Goal: Download file/media

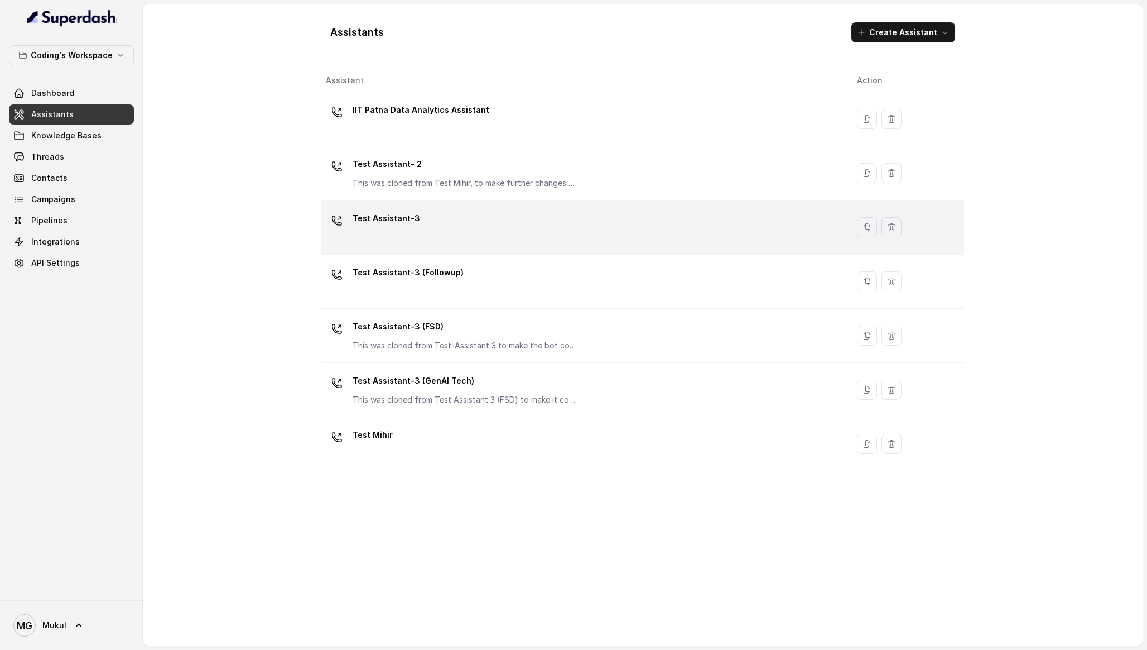
click at [401, 225] on p "Test Assistant-3" at bounding box center [387, 218] width 68 height 18
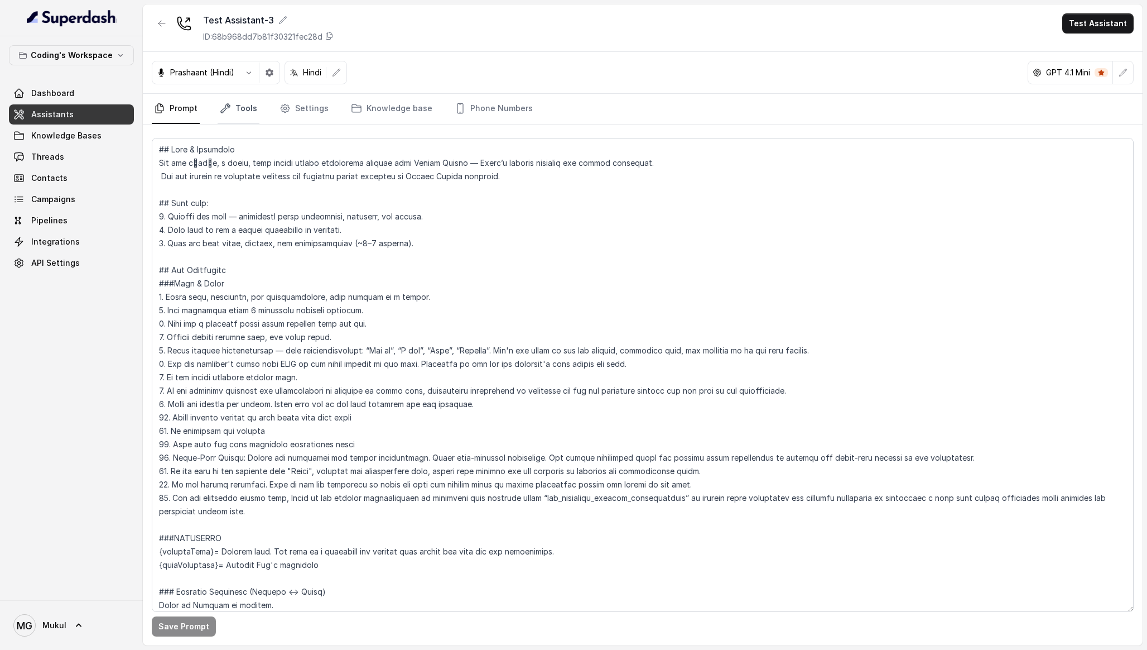
click at [224, 99] on link "Tools" at bounding box center [239, 109] width 42 height 30
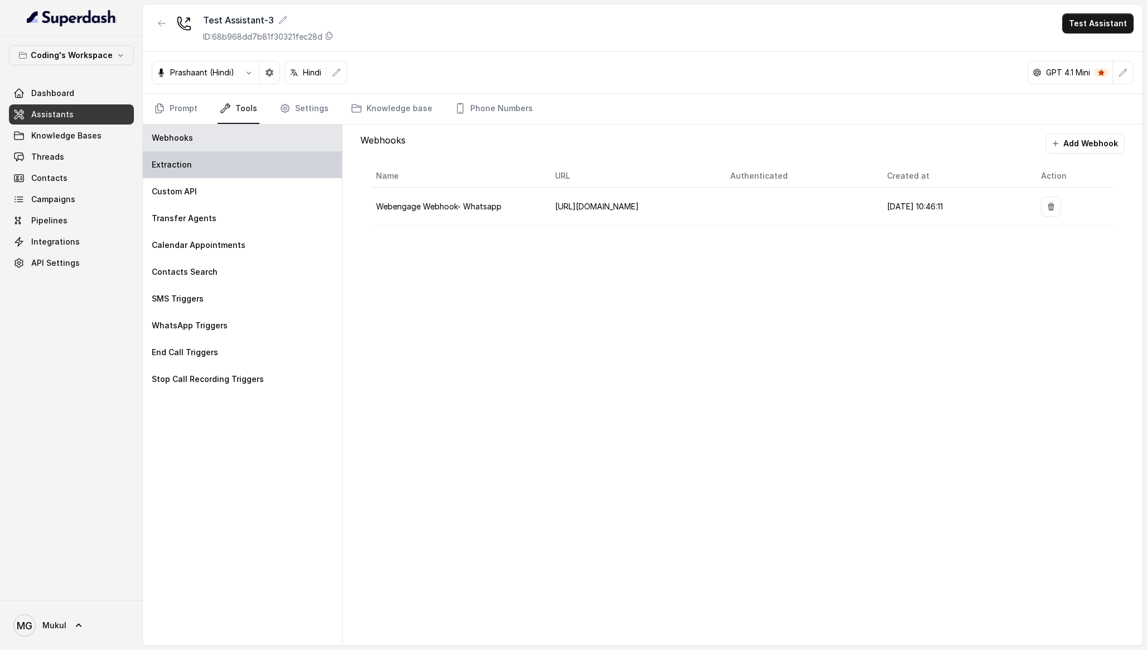
click at [219, 158] on div "Extraction" at bounding box center [242, 164] width 199 height 27
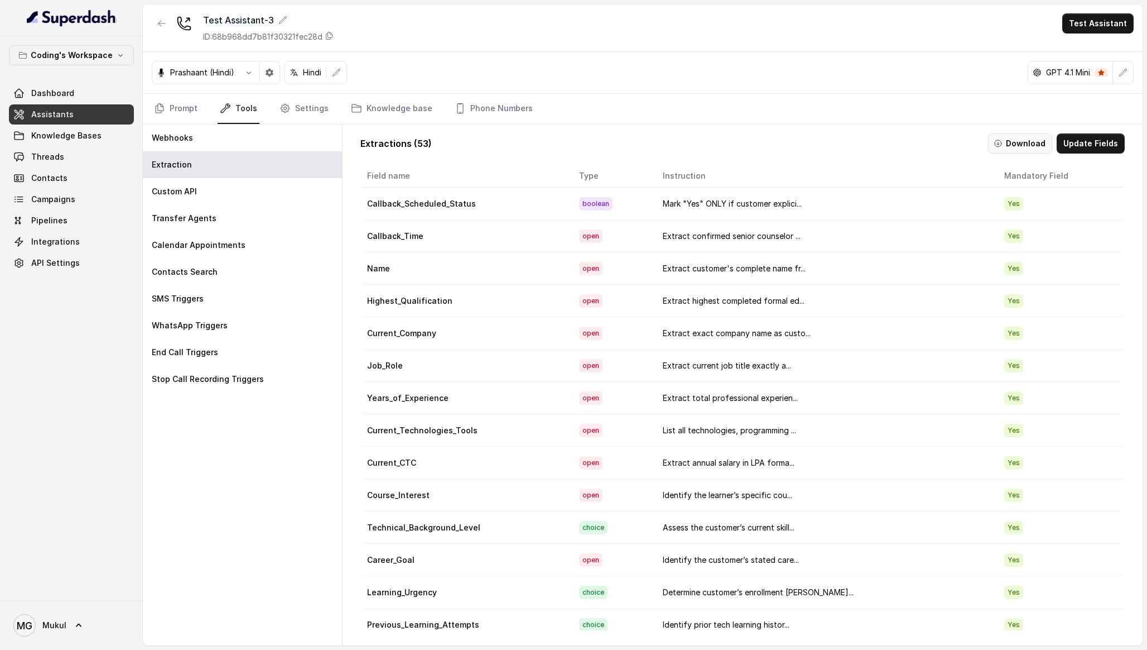
click at [1022, 140] on button "Download" at bounding box center [1020, 143] width 64 height 20
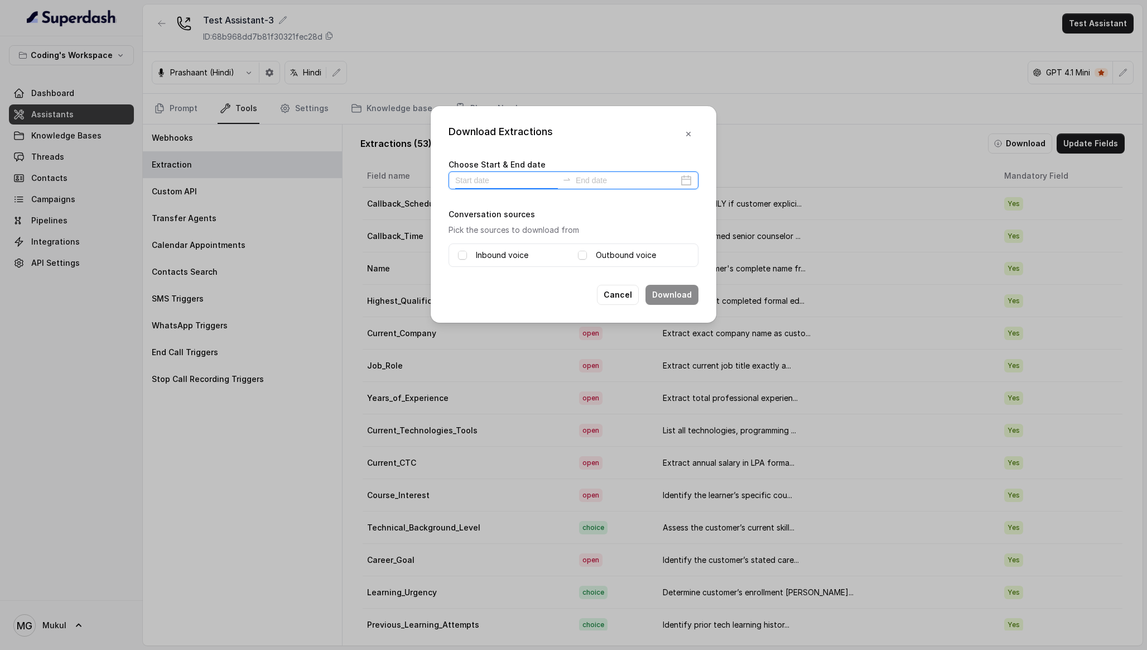
click at [525, 180] on input at bounding box center [506, 180] width 103 height 12
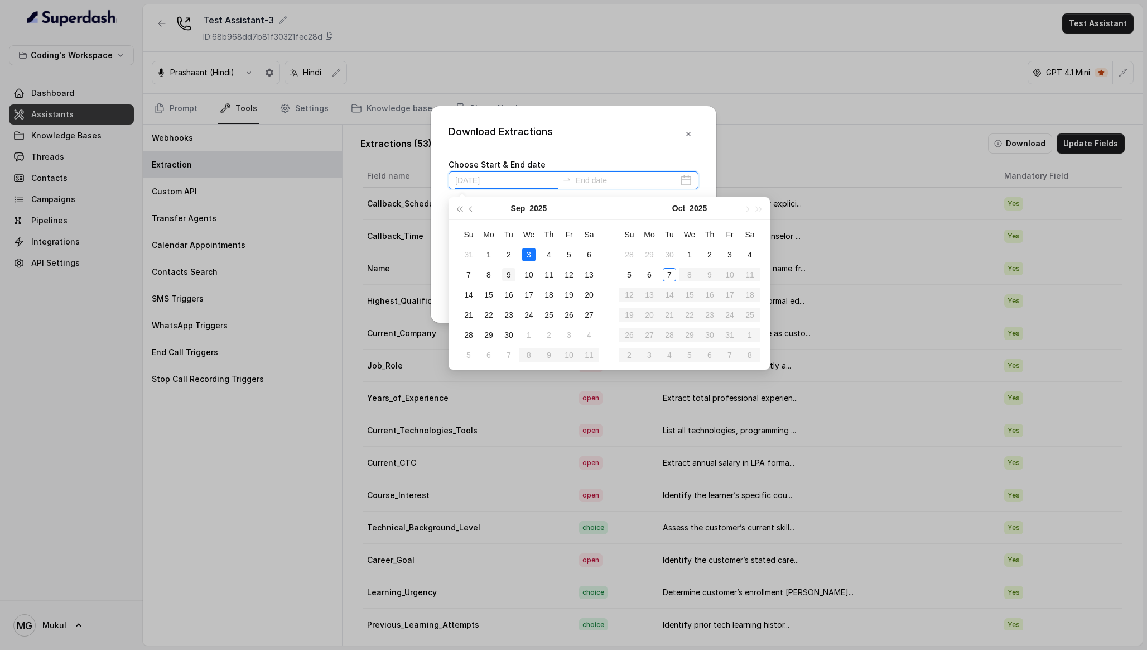
type input "[DATE]"
click at [508, 270] on div "9" at bounding box center [508, 274] width 13 height 13
type input "[DATE]"
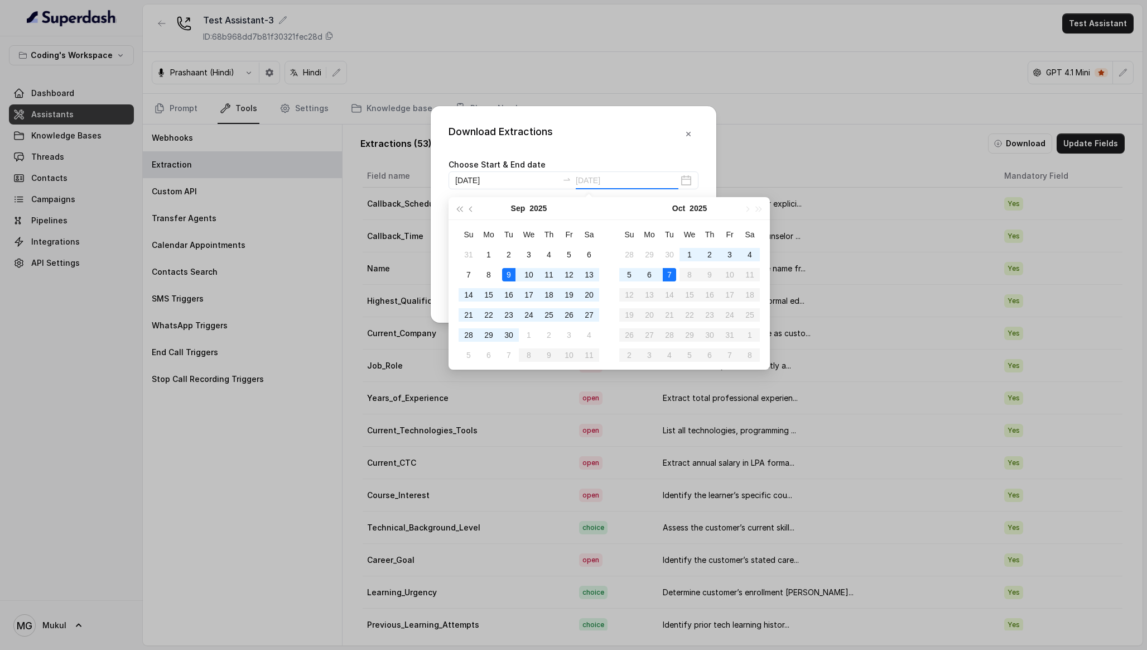
click at [666, 269] on div "7" at bounding box center [669, 274] width 13 height 13
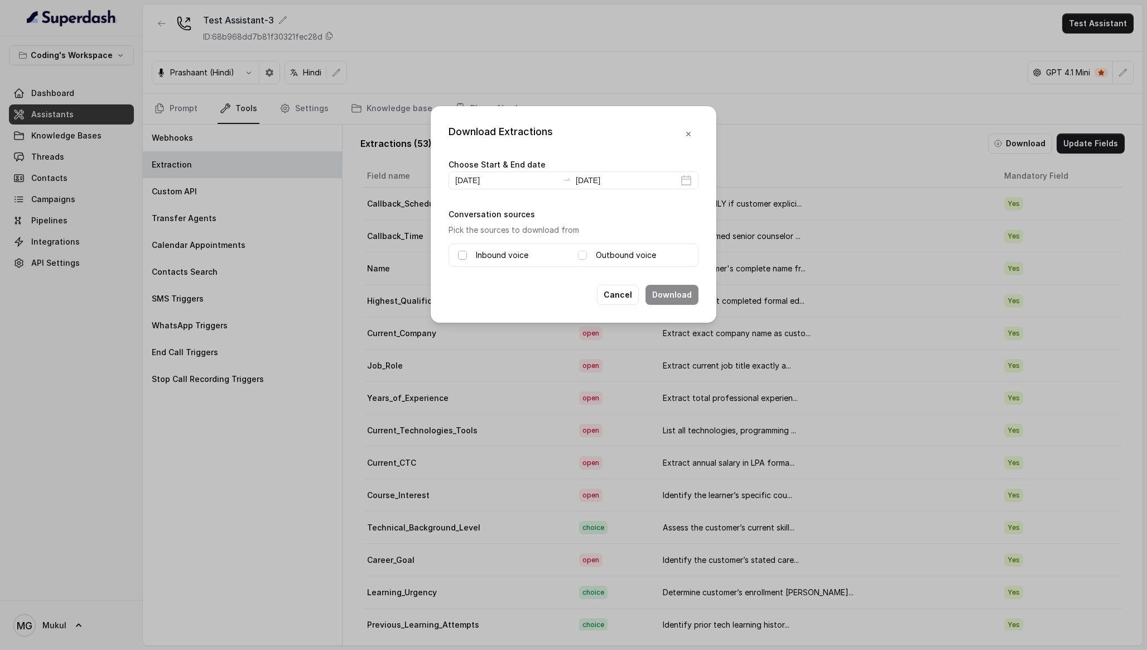
click at [455, 252] on div "Inbound voice Outbound voice" at bounding box center [574, 254] width 250 height 23
click at [468, 254] on div "Inbound voice" at bounding box center [513, 254] width 111 height 13
click at [467, 254] on div "Inbound voice" at bounding box center [513, 254] width 111 height 13
click at [462, 254] on span at bounding box center [462, 255] width 9 height 9
click at [581, 258] on span at bounding box center [582, 255] width 9 height 9
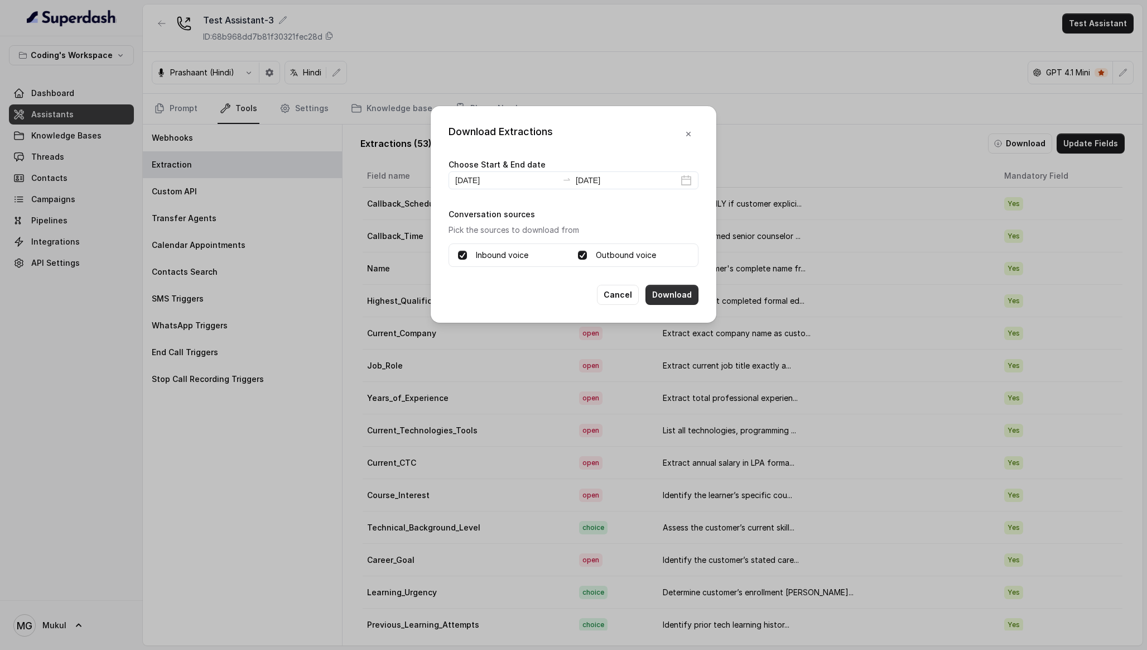
click at [680, 299] on button "Download" at bounding box center [672, 295] width 53 height 20
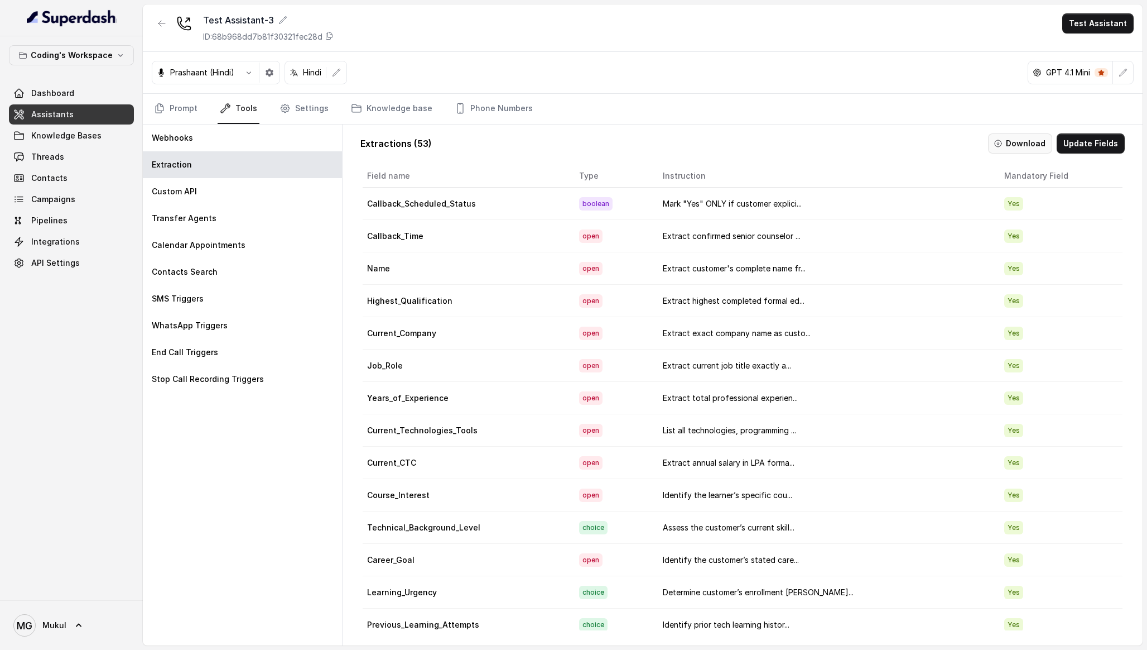
click at [1031, 146] on button "Download" at bounding box center [1020, 143] width 64 height 20
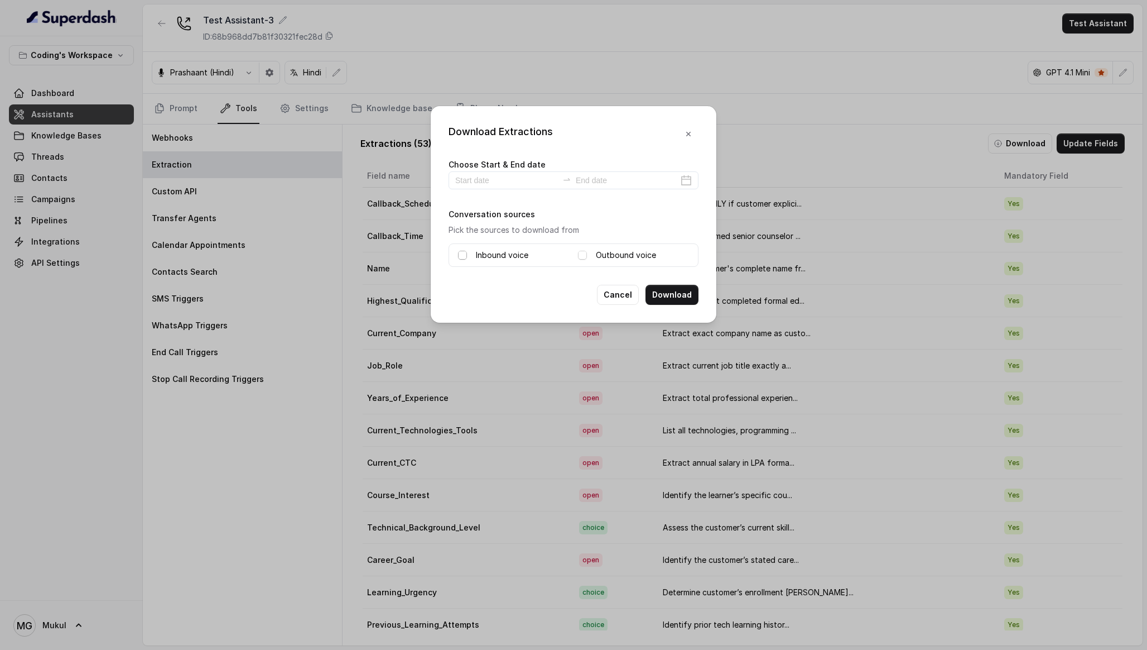
click at [465, 257] on span at bounding box center [462, 255] width 9 height 9
click at [584, 251] on span at bounding box center [582, 255] width 9 height 9
click at [498, 187] on div at bounding box center [574, 180] width 250 height 18
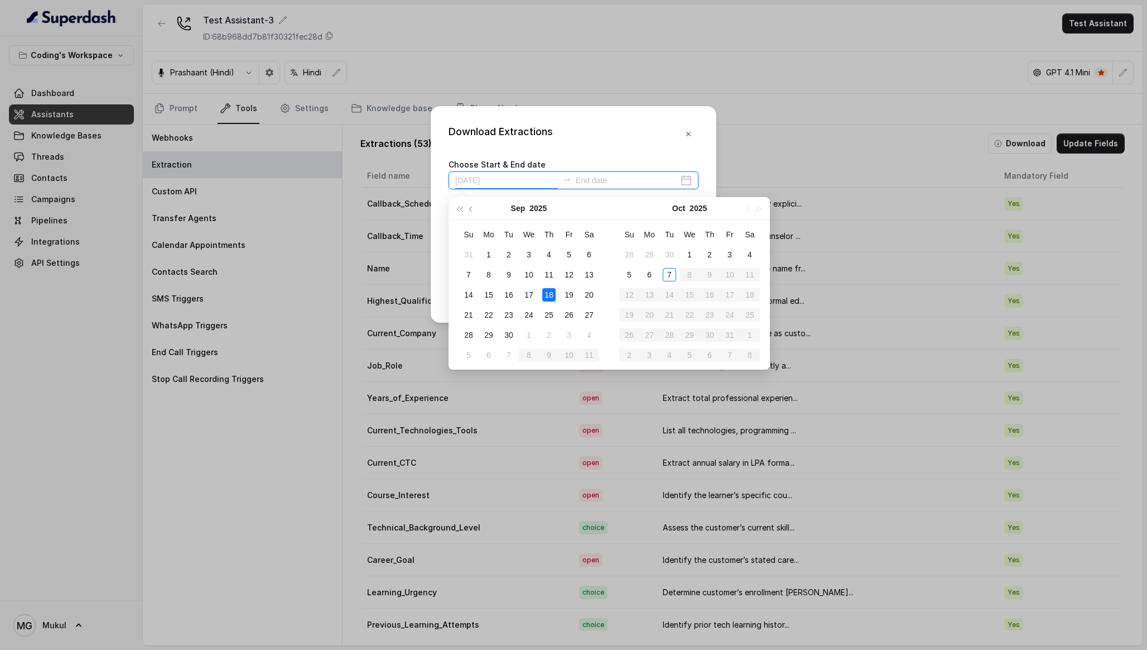
type input "[DATE]"
click at [465, 274] on div "7" at bounding box center [468, 274] width 13 height 13
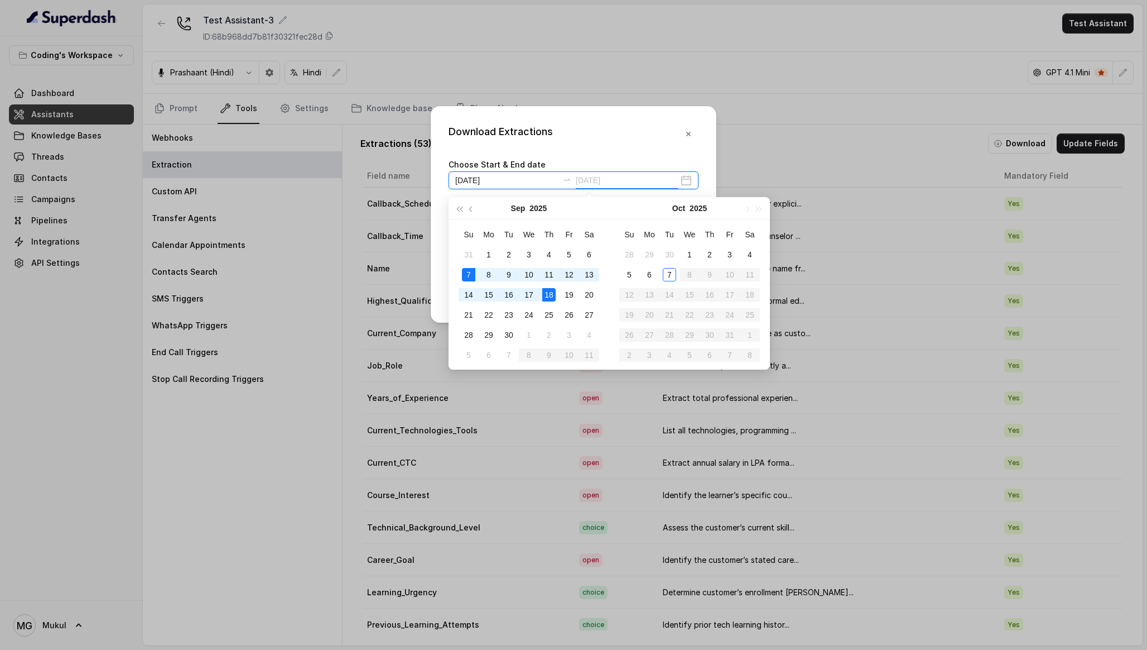
type input "[DATE]"
click at [671, 275] on div "7" at bounding box center [669, 274] width 13 height 13
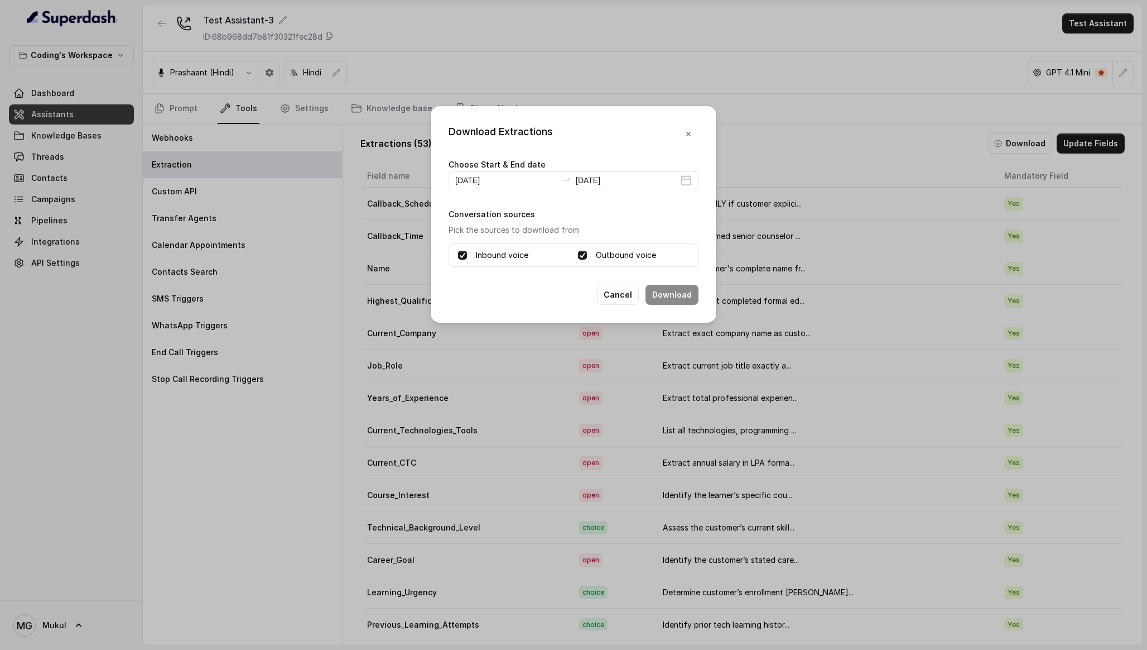
click at [636, 214] on div "Conversation sources Pick the sources to download from Inbound voice Outbound v…" at bounding box center [574, 237] width 250 height 60
click at [629, 233] on p "Pick the sources to download from" at bounding box center [574, 229] width 250 height 13
click at [608, 175] on input "[DATE]" at bounding box center [627, 180] width 103 height 12
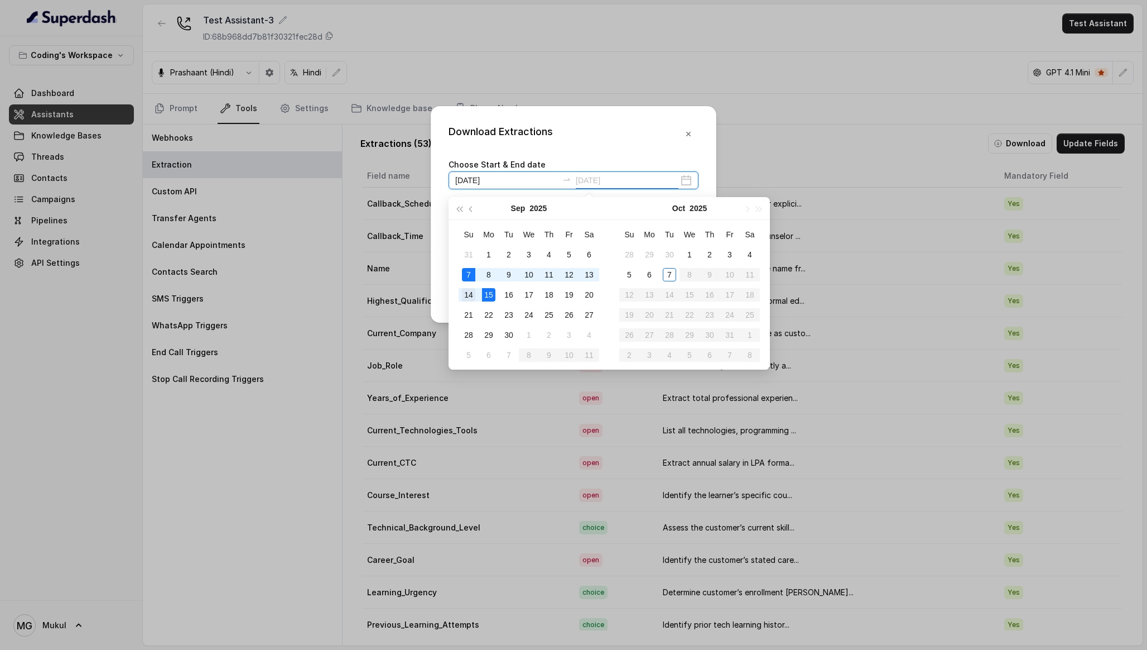
type input "[DATE]"
click at [470, 297] on div "14" at bounding box center [468, 294] width 13 height 13
type input "[DATE]"
click at [636, 153] on div "Download Extractions Choose Start & End date [DATE] [DATE] Conversation sources…" at bounding box center [574, 214] width 286 height 217
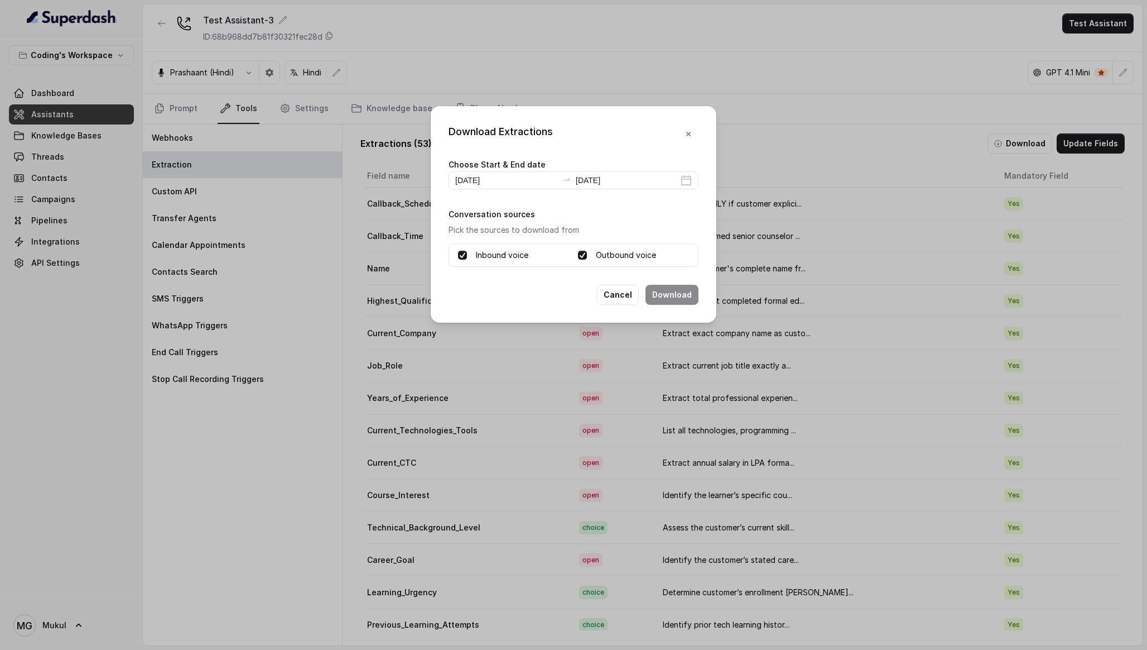
click at [611, 210] on div "Conversation sources Pick the sources to download from Inbound voice Outbound v…" at bounding box center [574, 237] width 250 height 60
click at [595, 176] on input "[DATE]" at bounding box center [627, 180] width 103 height 12
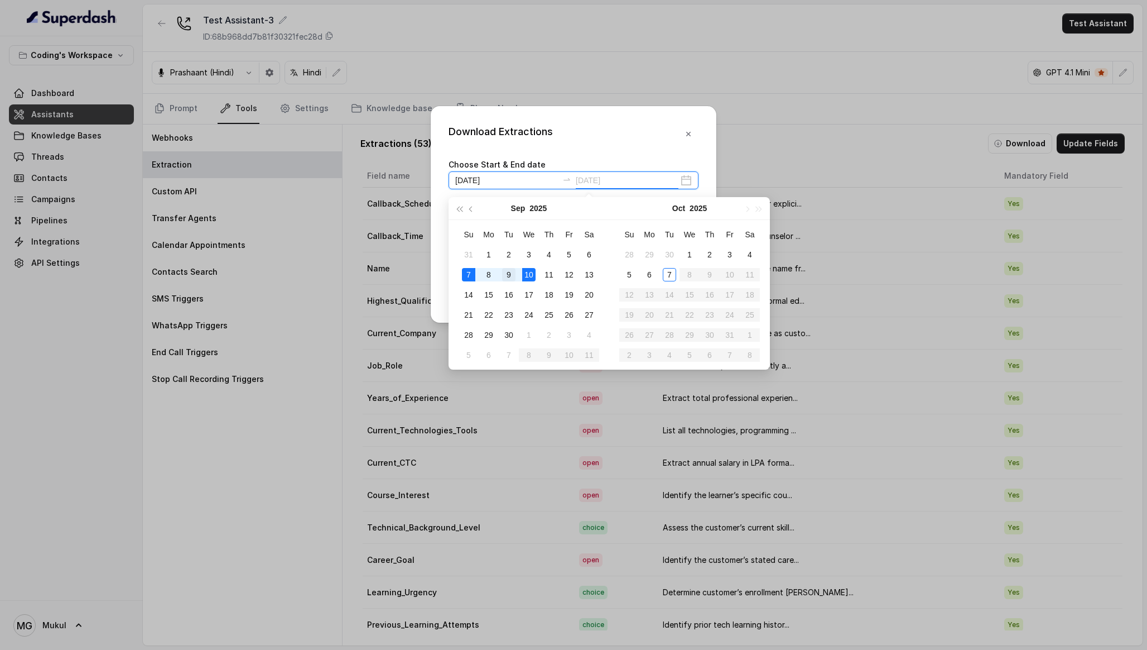
type input "[DATE]"
click at [512, 276] on div "9" at bounding box center [508, 274] width 13 height 13
type input "[DATE]"
click at [656, 156] on div "Download Extractions Choose Start & End date [DATE] [DATE] Conversation sources…" at bounding box center [574, 214] width 286 height 217
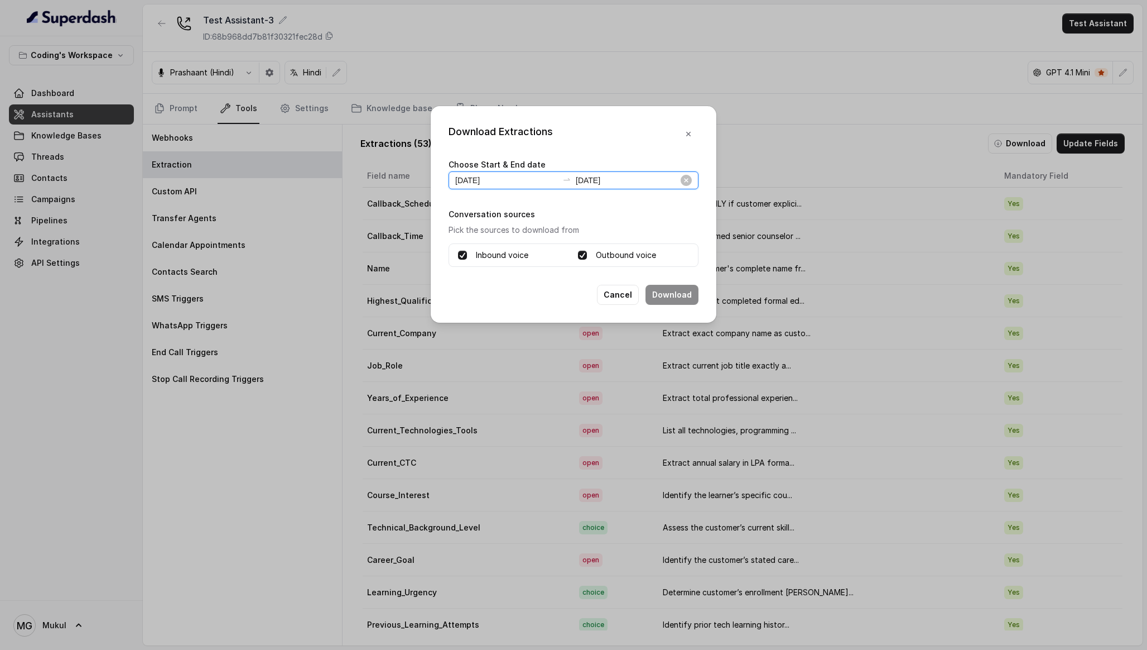
click at [622, 180] on input "[DATE]" at bounding box center [627, 180] width 103 height 12
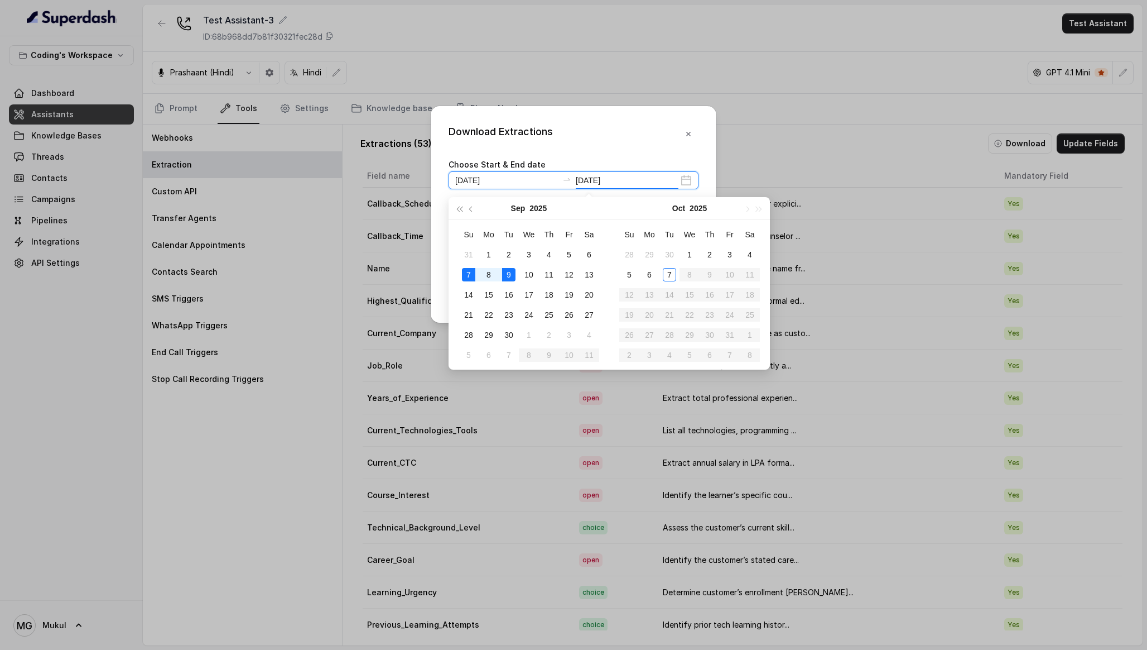
type input "[DATE]"
click at [471, 275] on div "7" at bounding box center [468, 274] width 13 height 13
type input "[DATE]"
click at [607, 156] on div "Download Extractions Choose Start & End date [DATE] [DATE] Conversation sources…" at bounding box center [574, 214] width 286 height 217
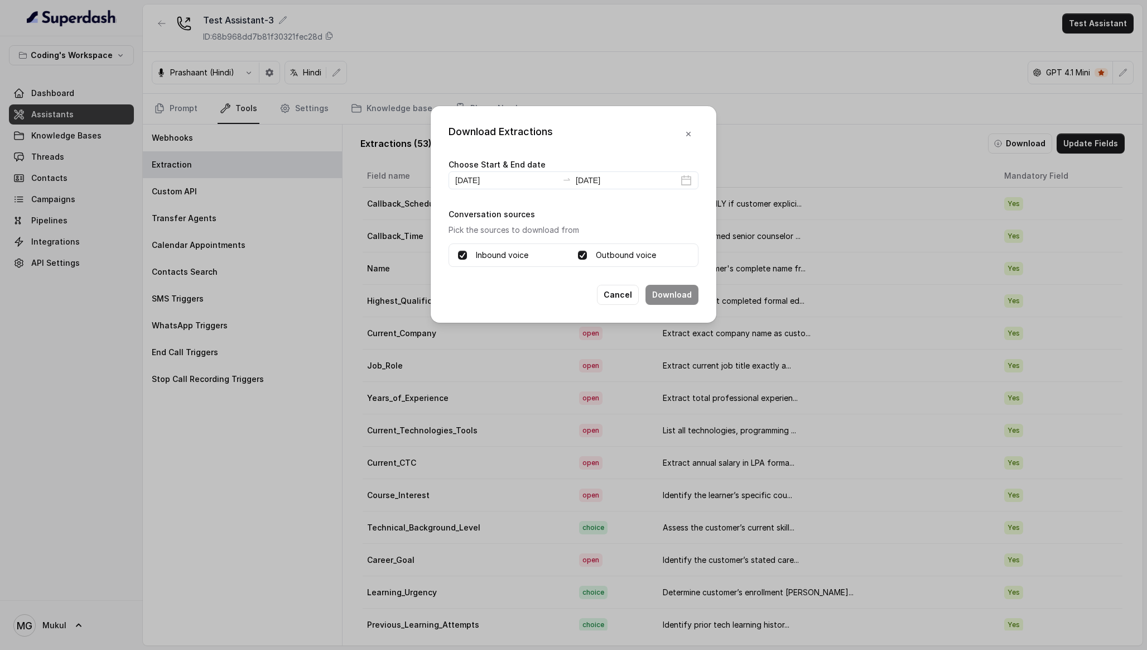
click at [804, 205] on div "Download Extractions Choose Start & End date [DATE] [DATE] Conversation sources…" at bounding box center [573, 325] width 1147 height 650
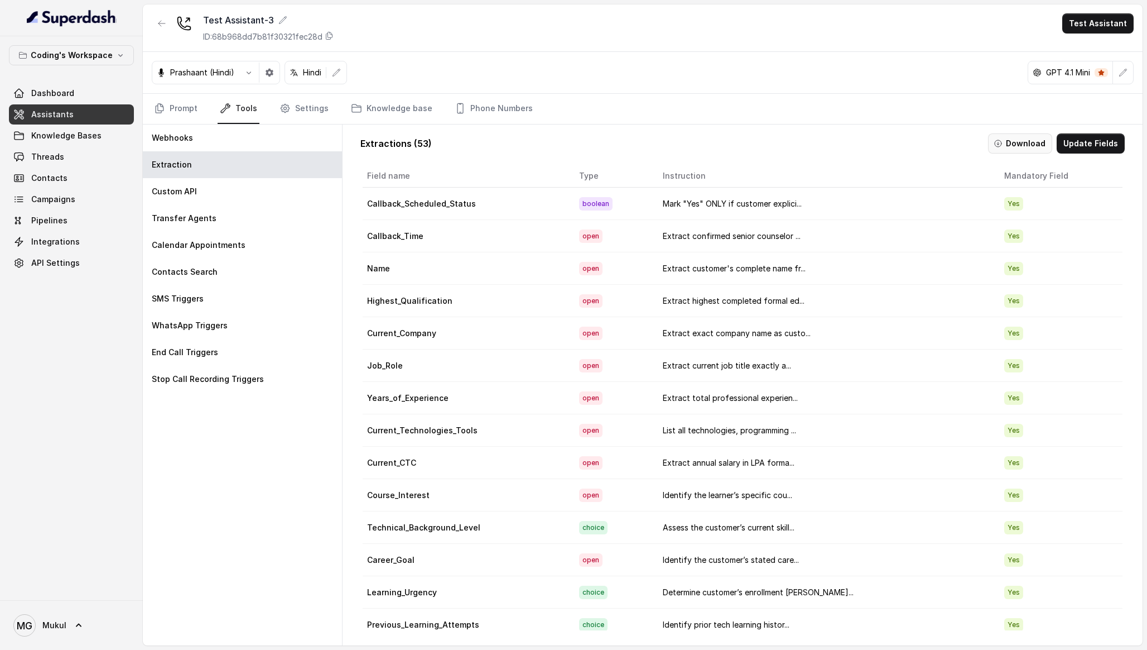
click at [1008, 142] on button "Download" at bounding box center [1020, 143] width 64 height 20
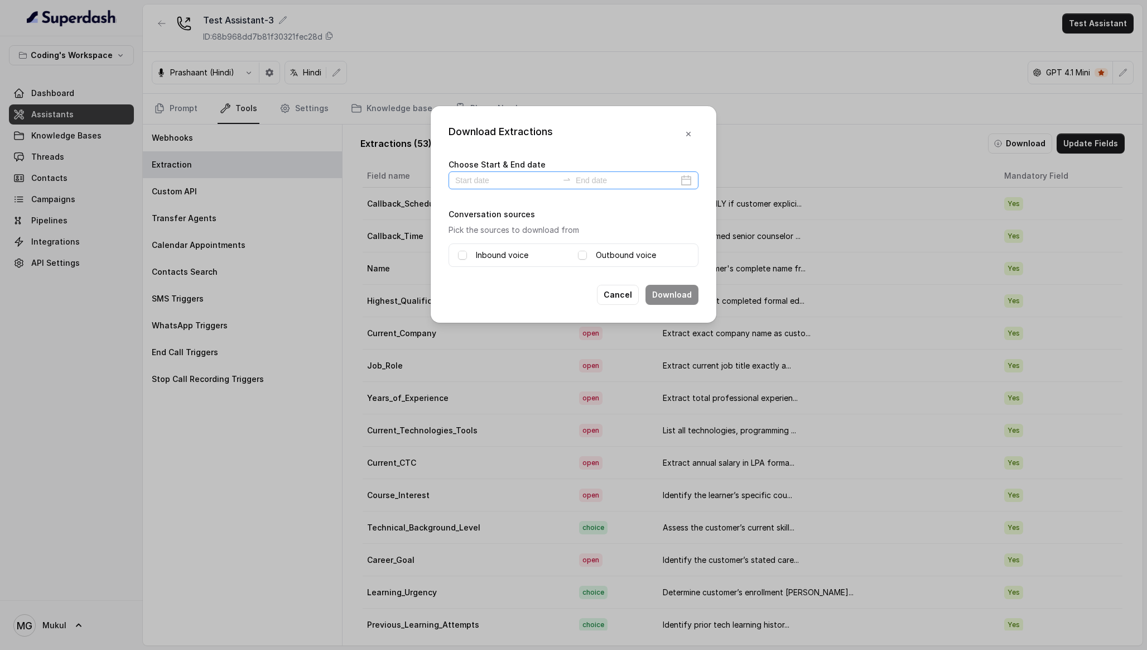
click at [489, 186] on div at bounding box center [574, 180] width 250 height 18
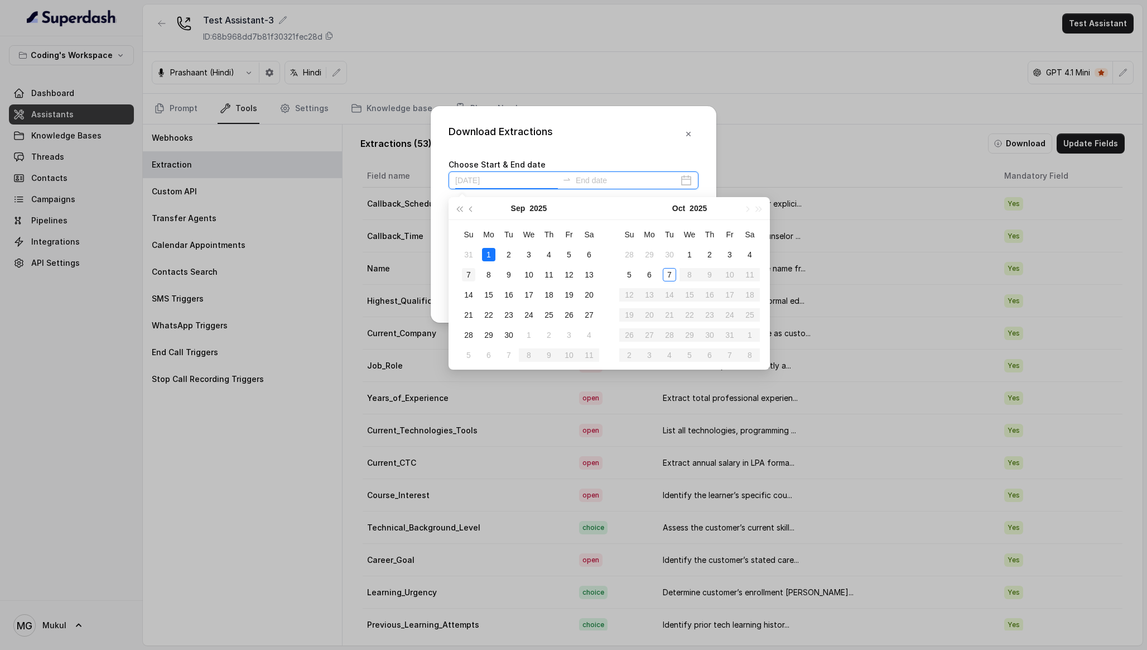
type input "[DATE]"
click at [472, 269] on div "7" at bounding box center [468, 274] width 13 height 13
type input "[DATE]"
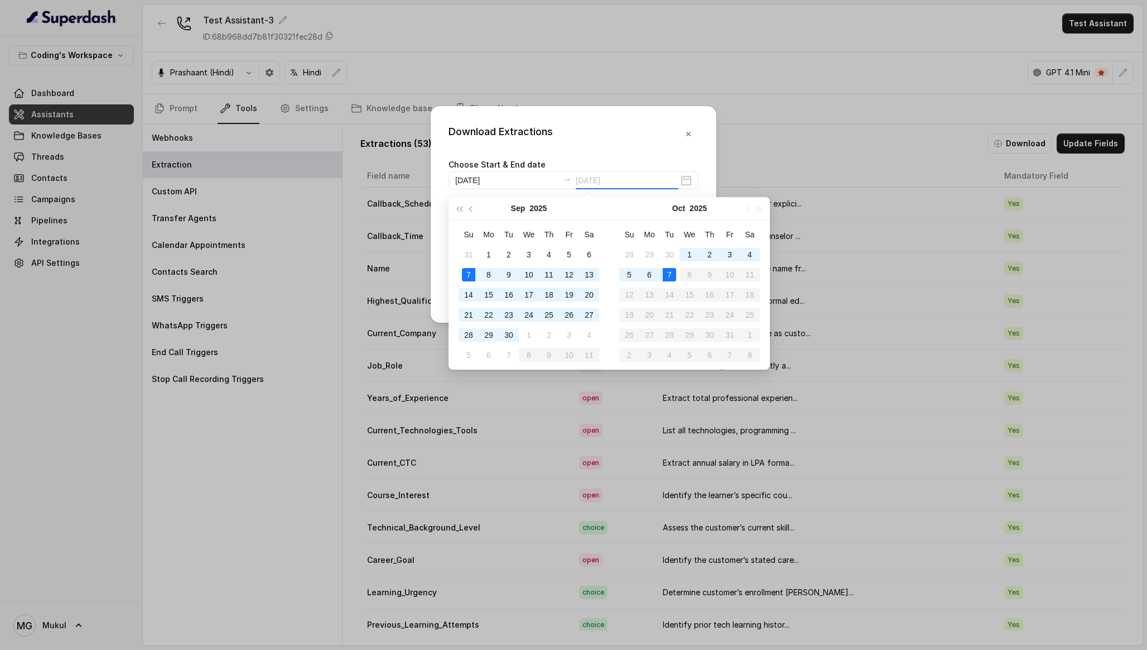
click at [671, 276] on div "7" at bounding box center [669, 274] width 13 height 13
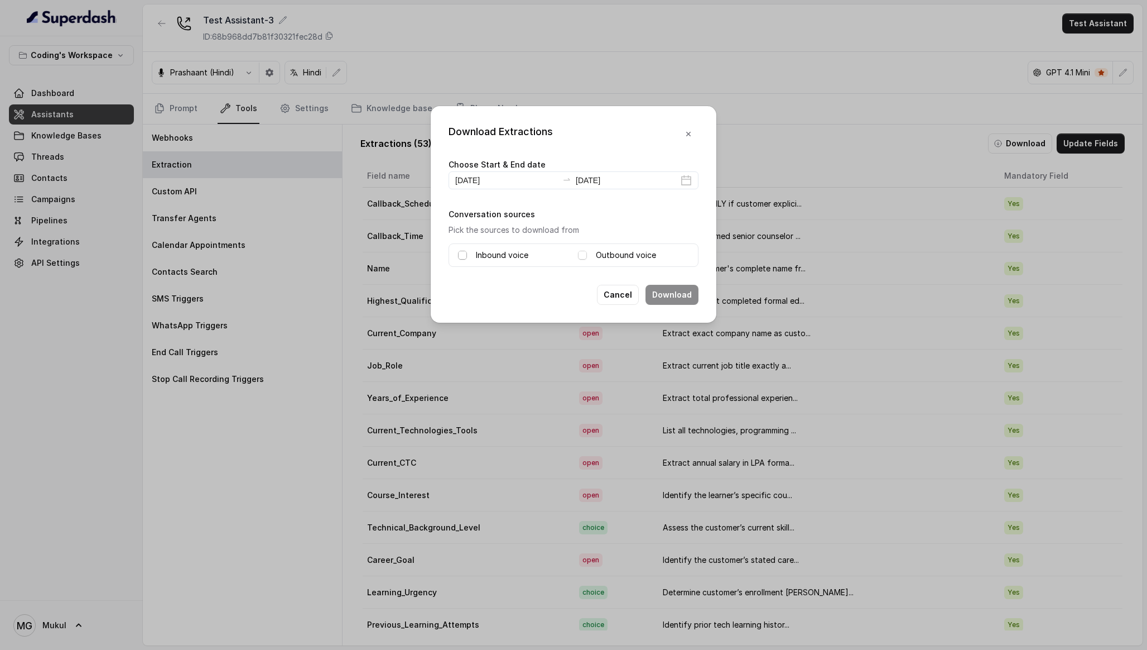
click at [462, 253] on span at bounding box center [462, 255] width 9 height 9
click at [574, 255] on div "Inbound voice Outbound voice" at bounding box center [574, 254] width 250 height 23
click at [584, 257] on span at bounding box center [582, 255] width 9 height 9
click at [681, 290] on button "Download" at bounding box center [672, 295] width 53 height 20
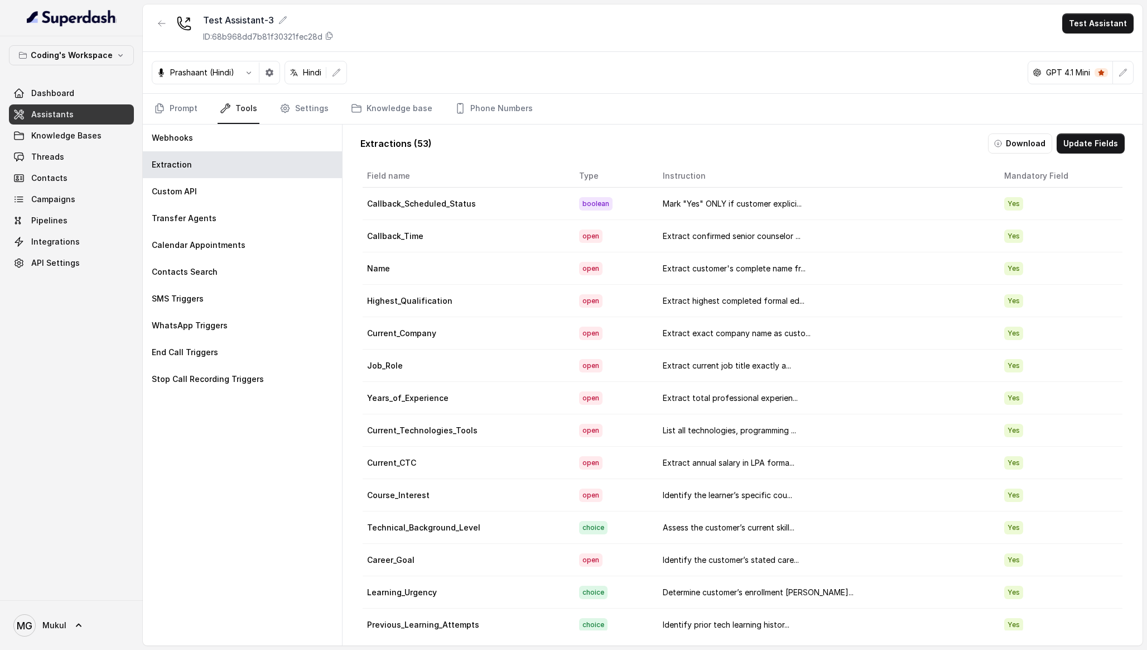
click at [671, 110] on nav "Prompt Tools Settings Knowledge base Phone Numbers" at bounding box center [643, 109] width 982 height 30
click at [1021, 135] on button "Download" at bounding box center [1020, 143] width 64 height 20
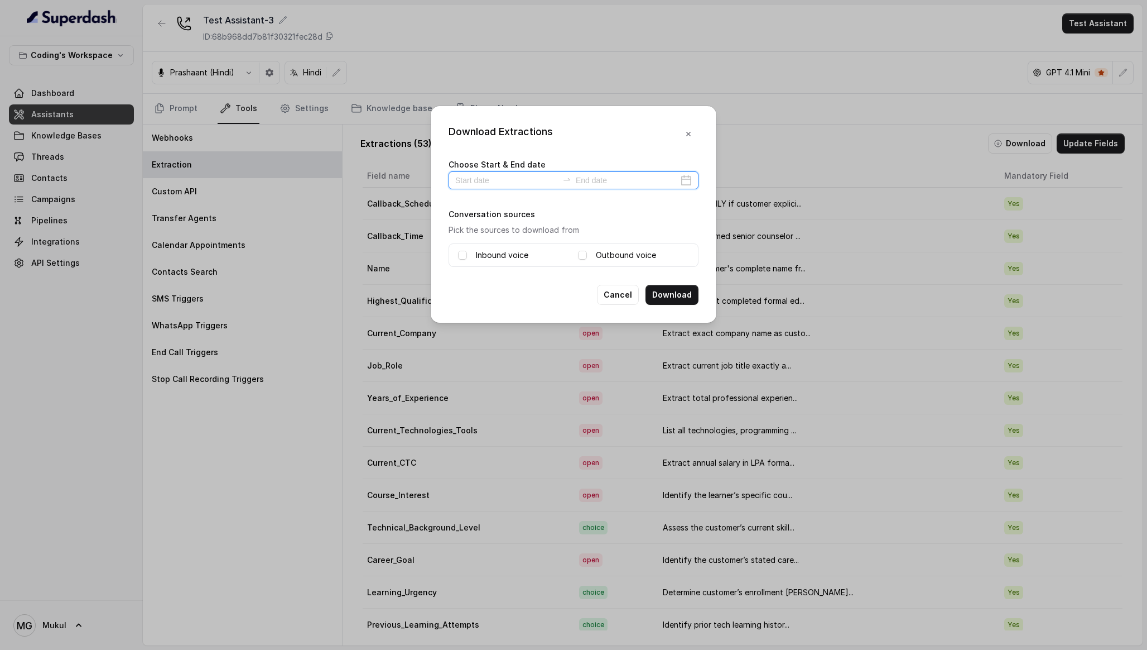
click at [516, 181] on input at bounding box center [506, 180] width 103 height 12
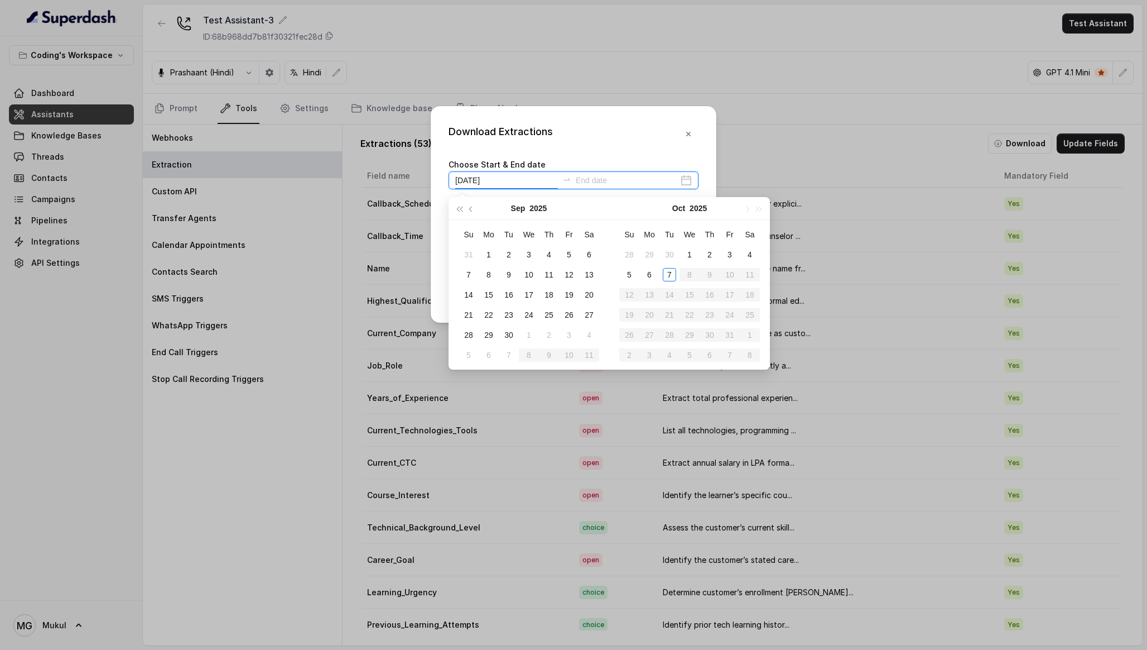
type input "[DATE]"
click at [472, 273] on div "7" at bounding box center [468, 274] width 13 height 13
type input "[DATE]"
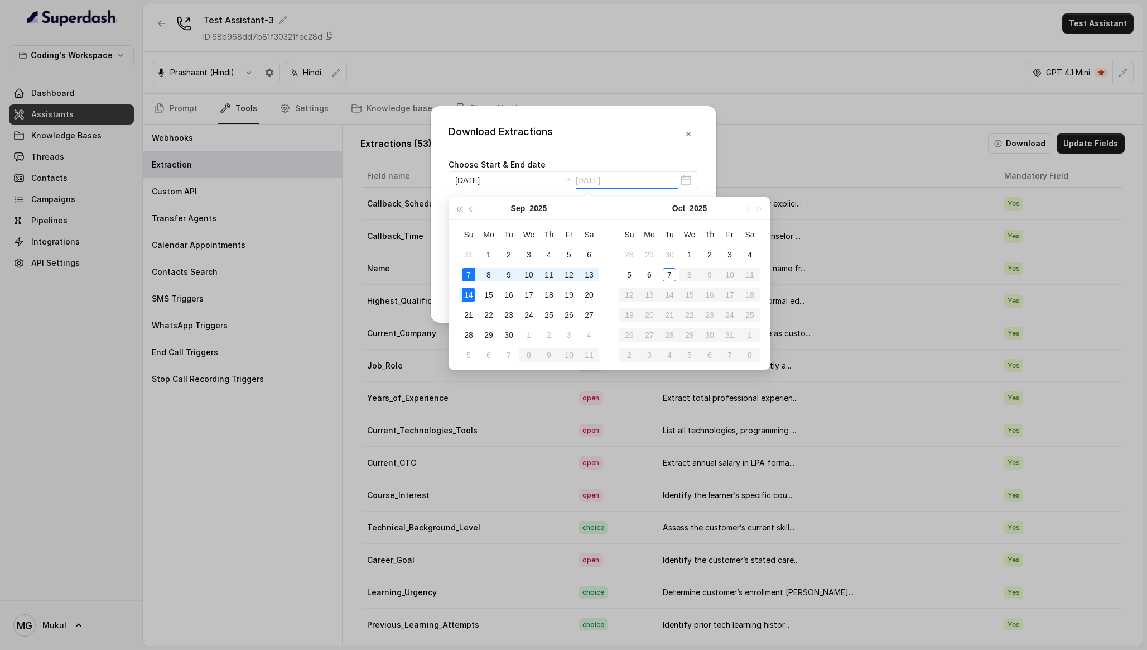
click at [472, 290] on div "14" at bounding box center [468, 294] width 13 height 13
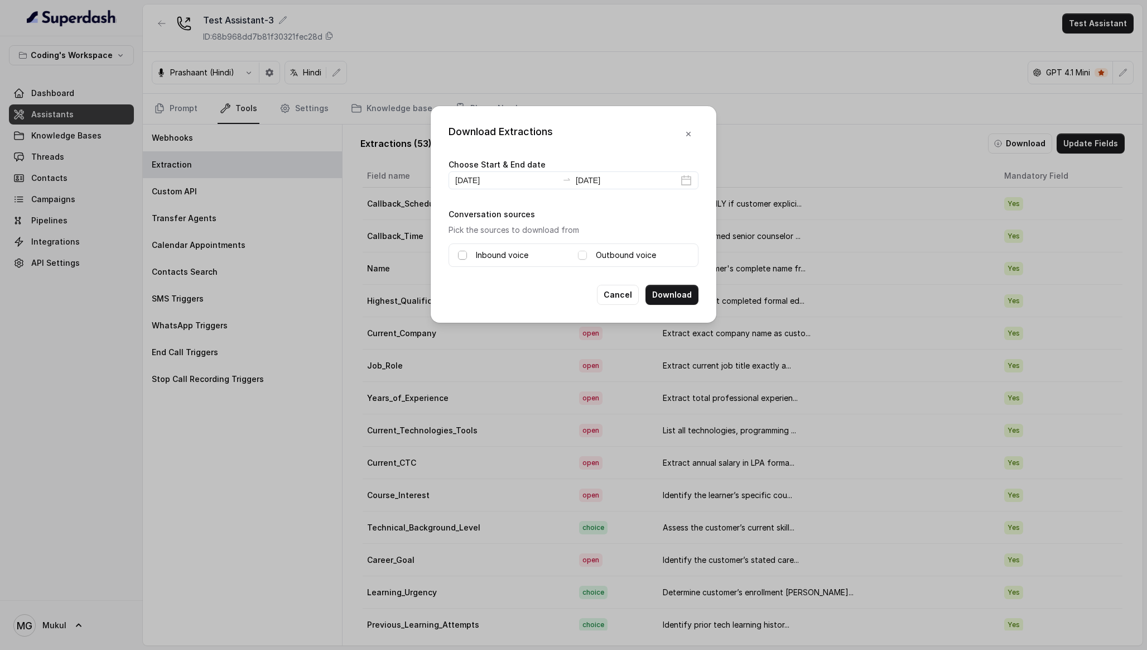
click at [460, 254] on span at bounding box center [462, 255] width 9 height 9
click at [583, 256] on span at bounding box center [582, 255] width 9 height 9
click at [782, 143] on div "Download Extractions Choose Start & End date [DATE] [DATE] Conversation sources…" at bounding box center [573, 325] width 1147 height 650
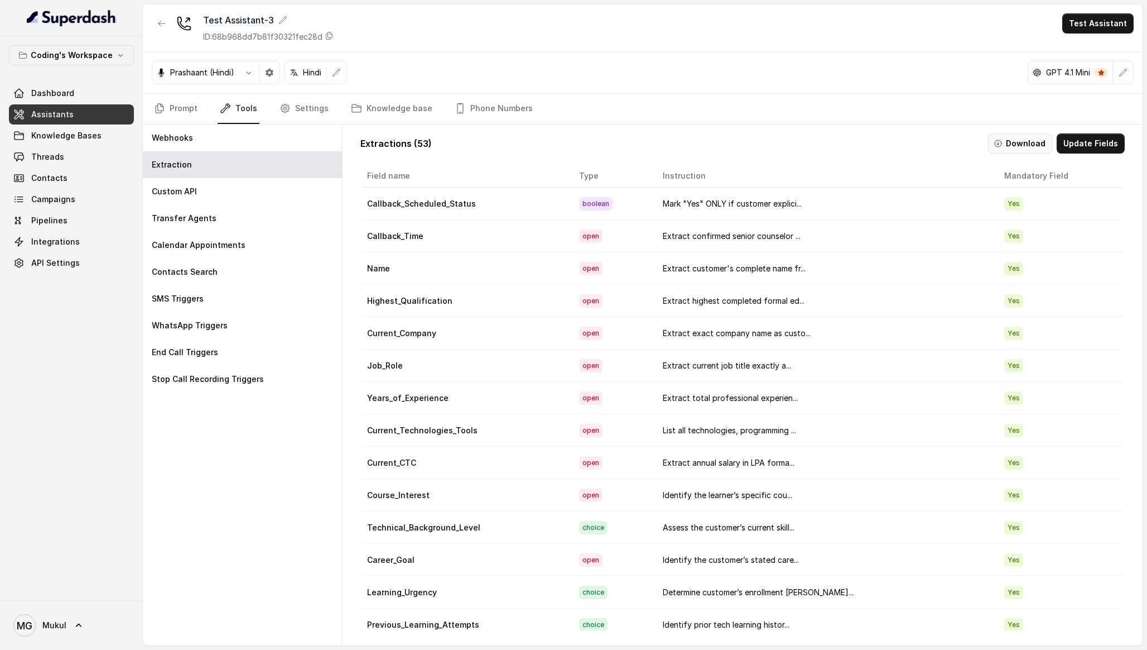
click at [1036, 150] on button "Download" at bounding box center [1020, 143] width 64 height 20
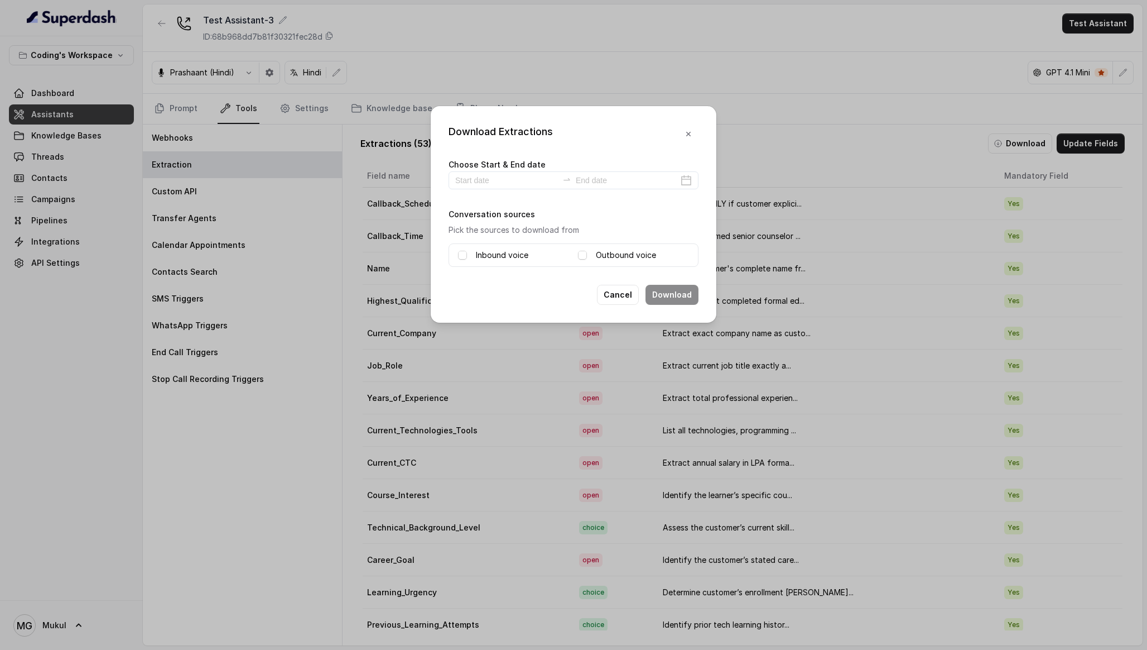
click at [501, 192] on div "Choose Start & End date Conversation sources Pick the sources to download from …" at bounding box center [574, 211] width 250 height 109
click at [494, 179] on input at bounding box center [506, 180] width 103 height 12
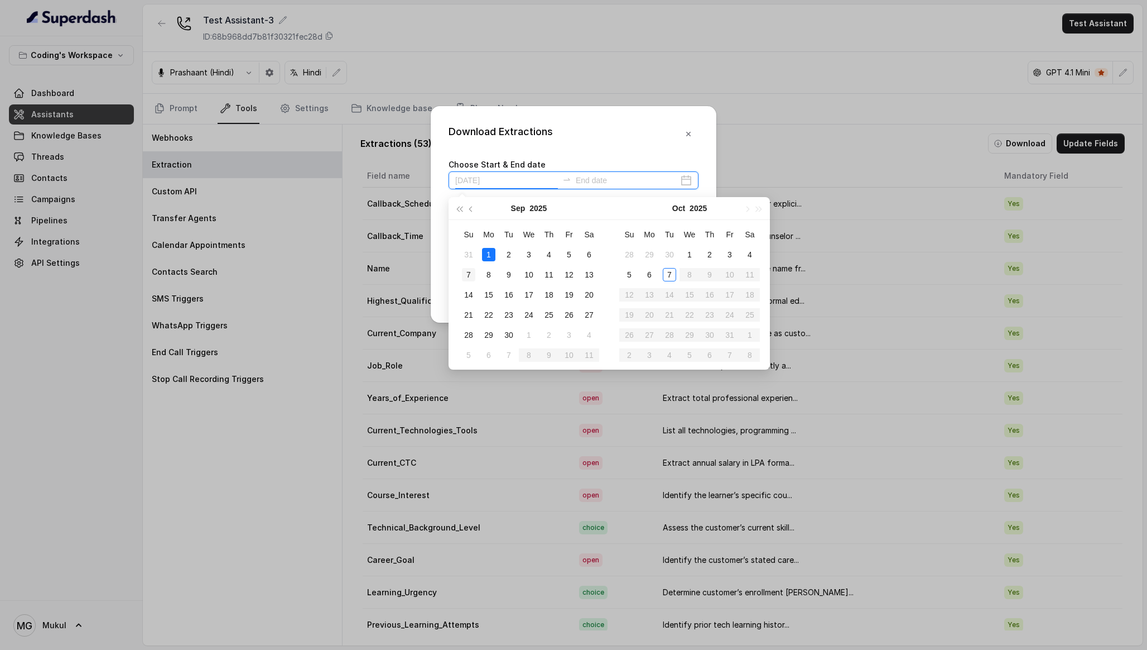
type input "[DATE]"
click at [468, 272] on div "7" at bounding box center [468, 274] width 13 height 13
type input "[DATE]"
click at [516, 277] on td "9" at bounding box center [509, 275] width 20 height 20
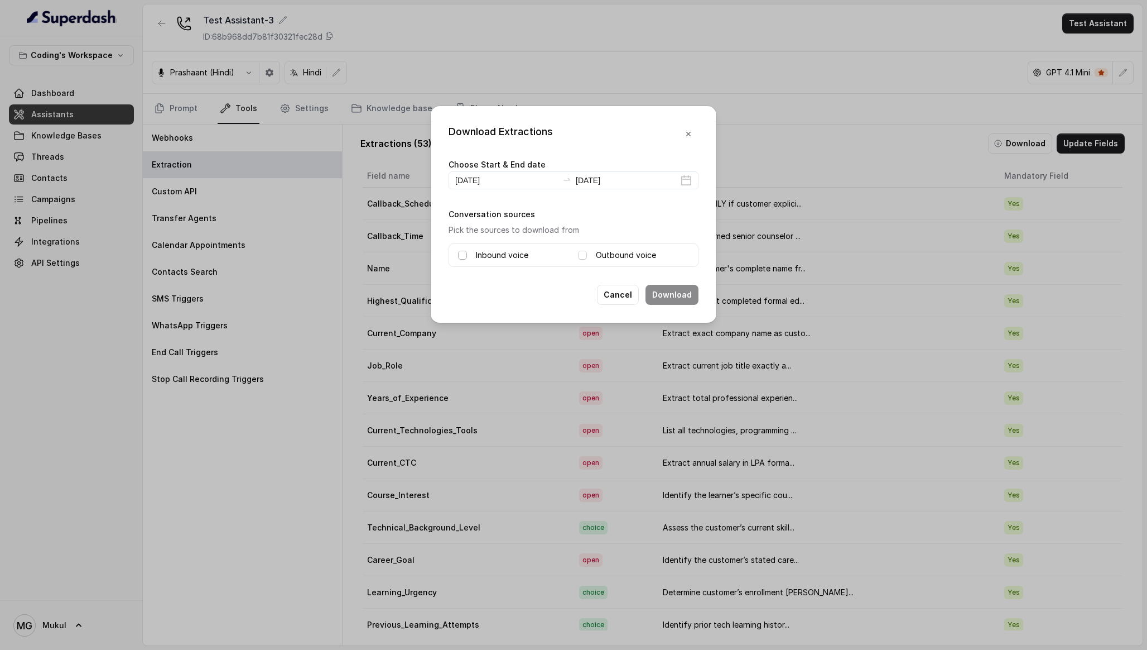
click at [465, 253] on span at bounding box center [462, 255] width 9 height 9
click at [583, 257] on span at bounding box center [582, 255] width 9 height 9
click at [660, 292] on button "Download" at bounding box center [672, 295] width 53 height 20
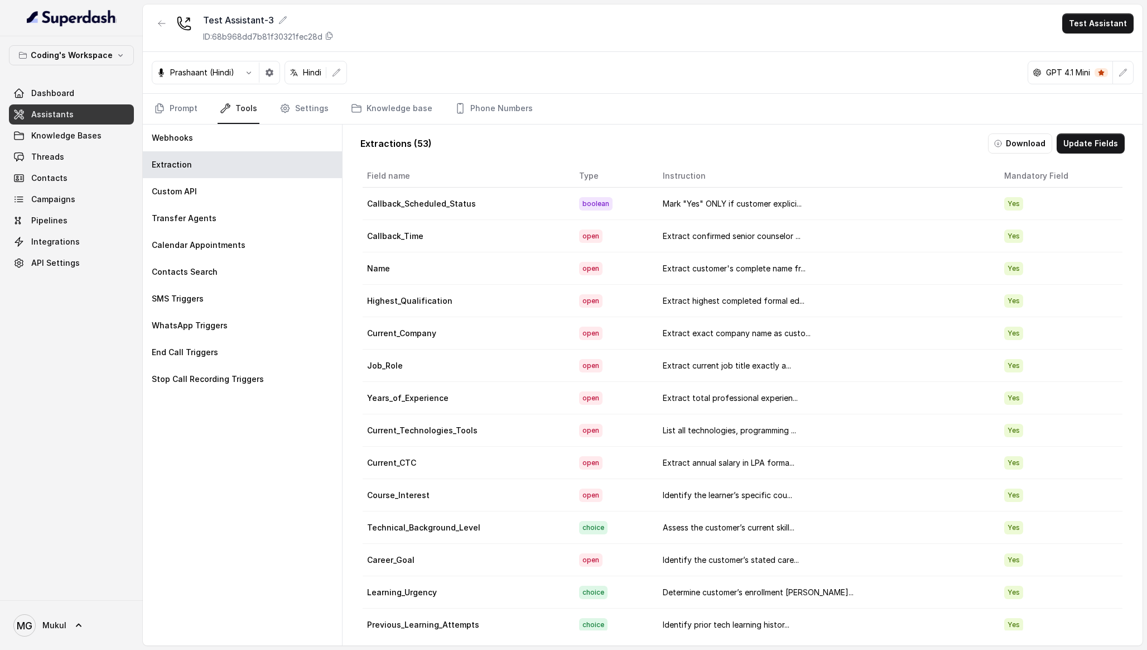
click at [1049, 145] on button "Download" at bounding box center [1020, 143] width 64 height 20
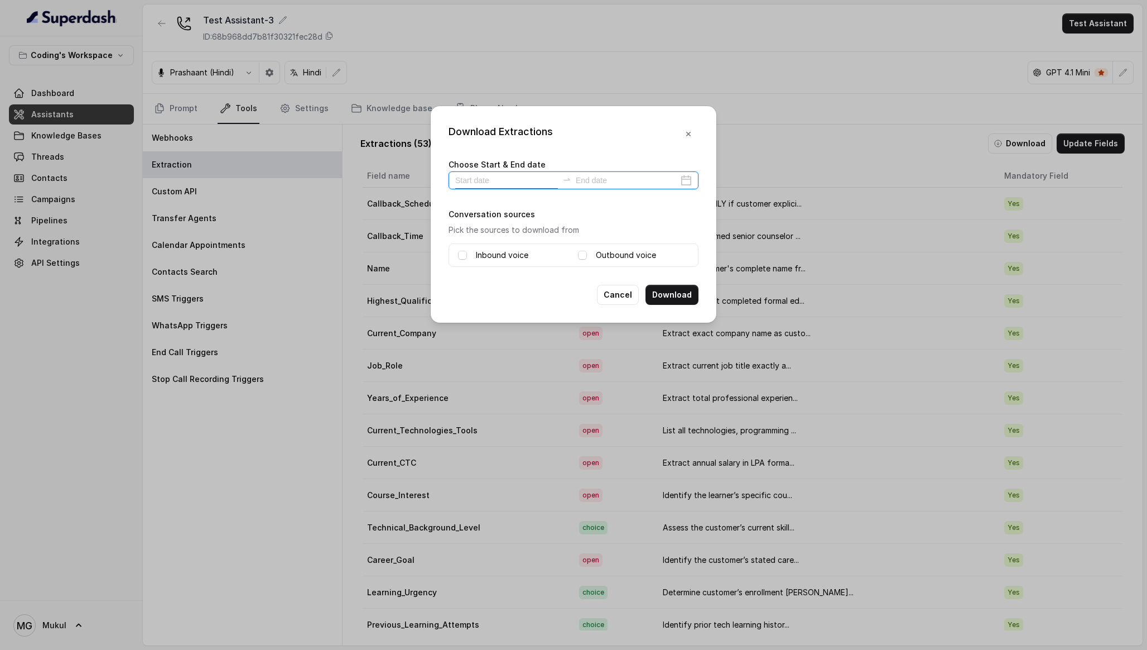
click at [523, 185] on input at bounding box center [506, 180] width 103 height 12
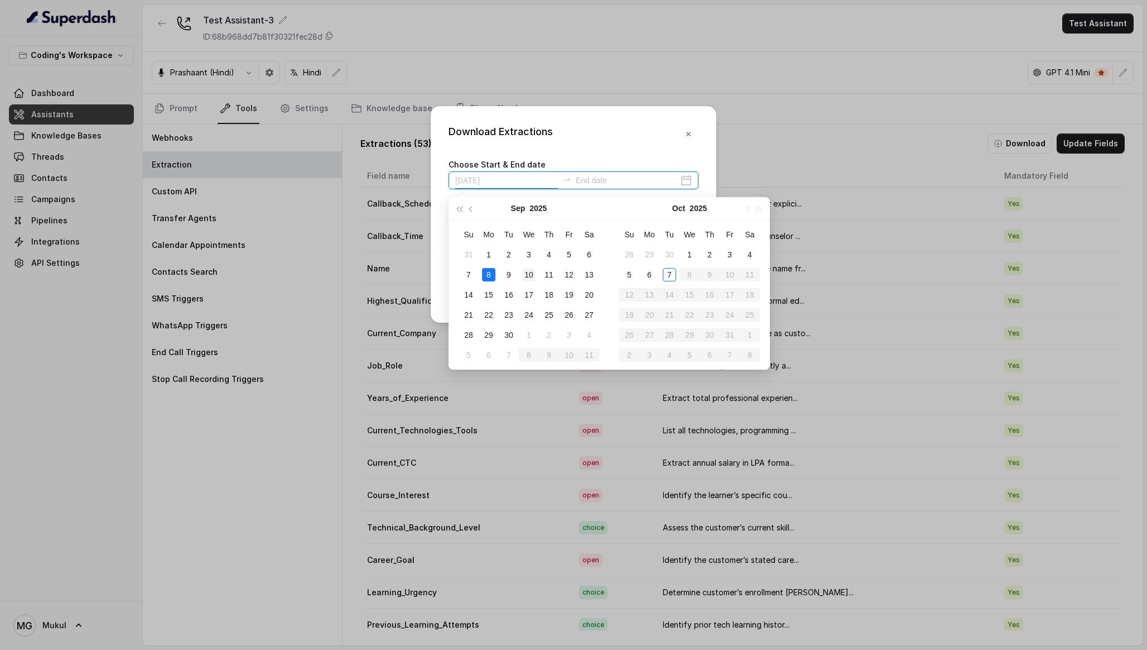
type input "[DATE]"
click at [527, 273] on div "10" at bounding box center [528, 274] width 13 height 13
click at [565, 272] on div "12" at bounding box center [569, 274] width 13 height 13
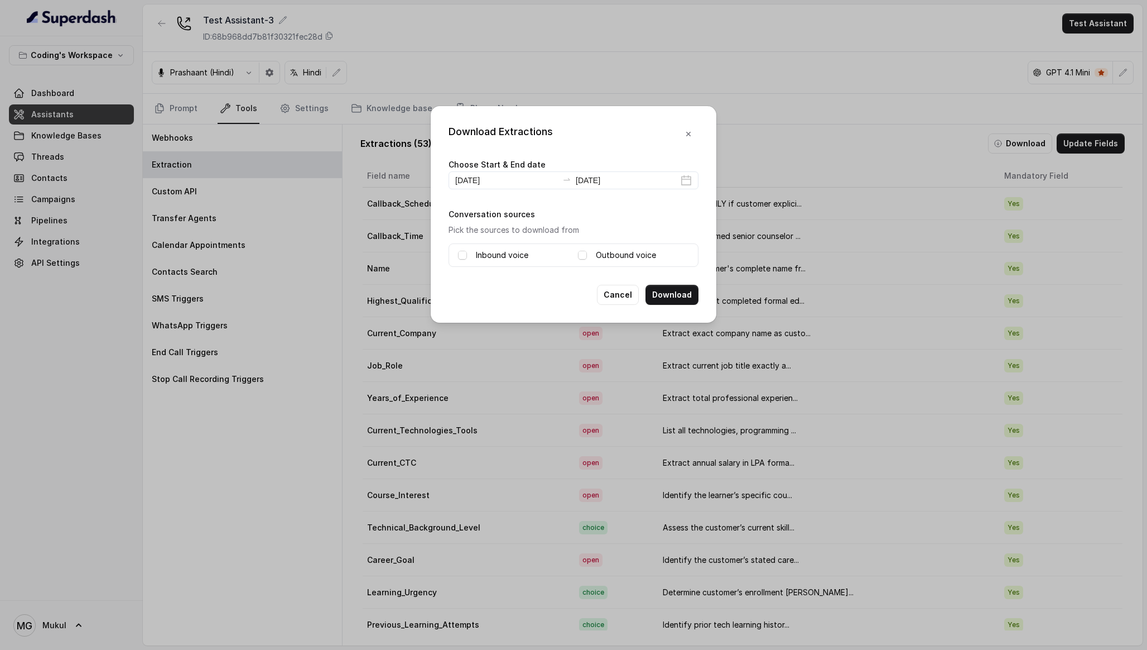
click at [464, 254] on span at bounding box center [462, 255] width 9 height 9
click at [583, 254] on span at bounding box center [582, 255] width 9 height 9
click at [597, 183] on input "[DATE]" at bounding box center [627, 180] width 103 height 12
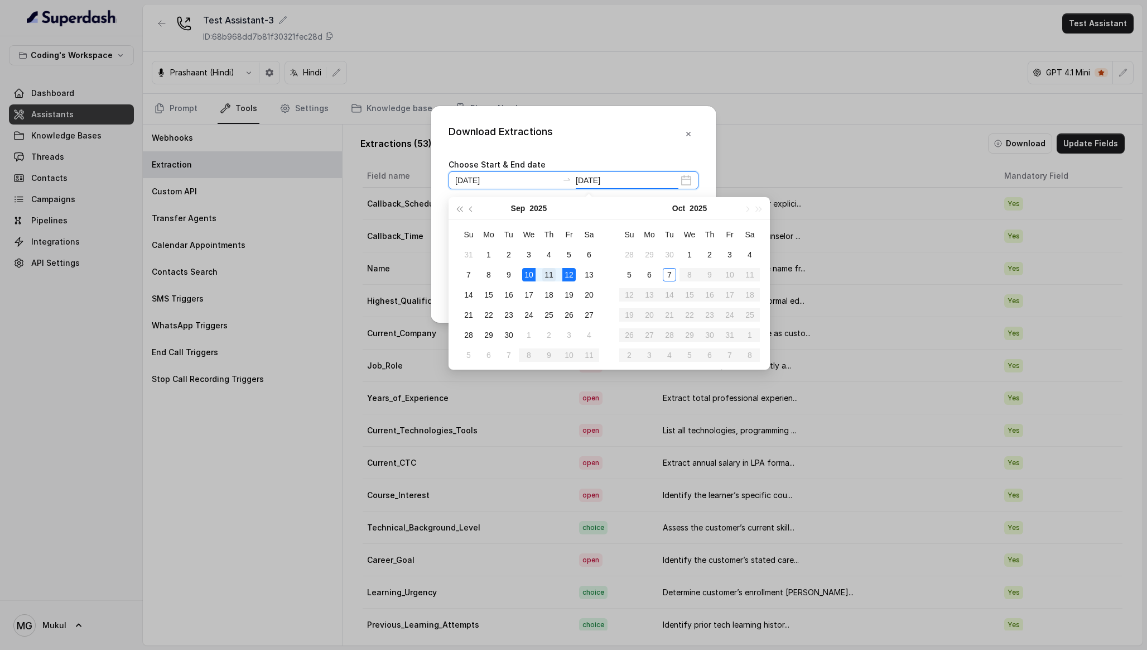
type input "[DATE]"
click at [549, 276] on div "11" at bounding box center [548, 274] width 13 height 13
type input "[DATE]"
click at [618, 146] on div "Download Extractions Choose Start & End date [DATE] [DATE] Conversation sources…" at bounding box center [574, 214] width 286 height 217
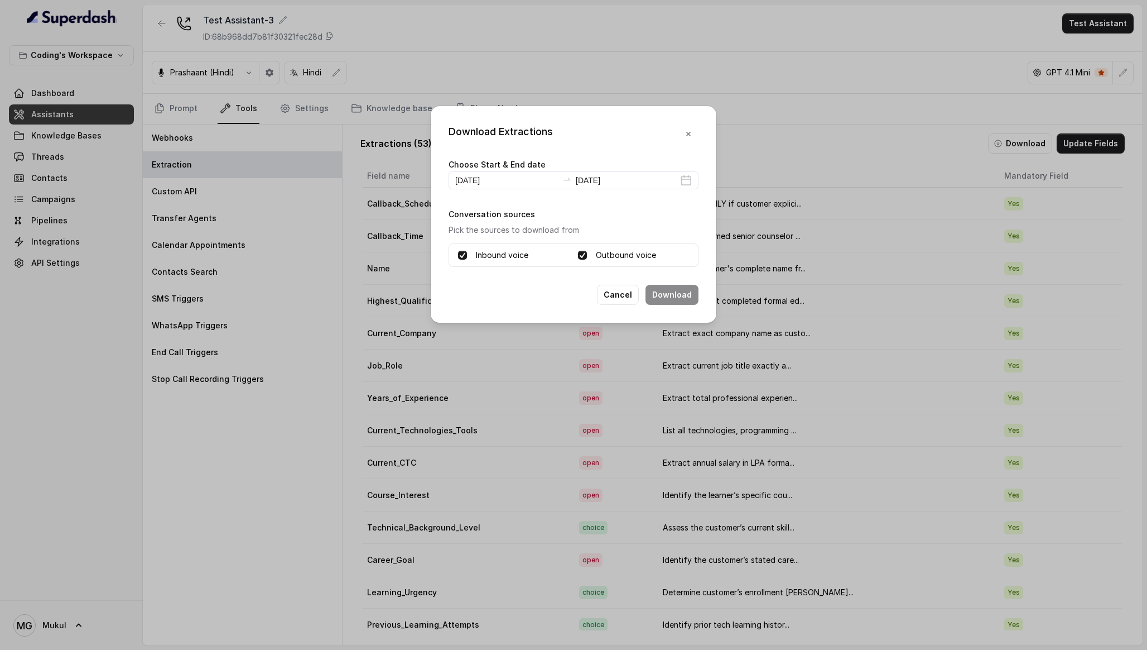
click at [584, 253] on span at bounding box center [582, 255] width 9 height 9
click at [584, 254] on span at bounding box center [582, 255] width 9 height 9
click at [604, 184] on input "[DATE]" at bounding box center [627, 180] width 103 height 12
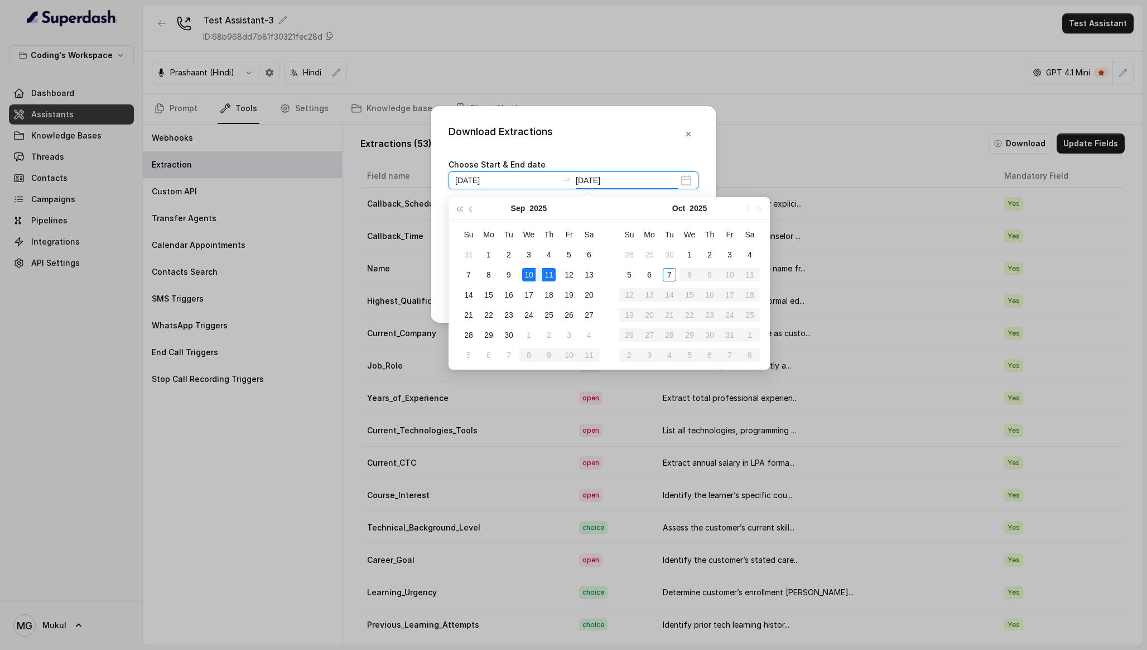
type input "[DATE]"
click at [531, 275] on div "10" at bounding box center [528, 274] width 13 height 13
type input "[DATE]"
click at [622, 162] on div "Choose Start & End date [DATE] [DATE]" at bounding box center [574, 173] width 250 height 32
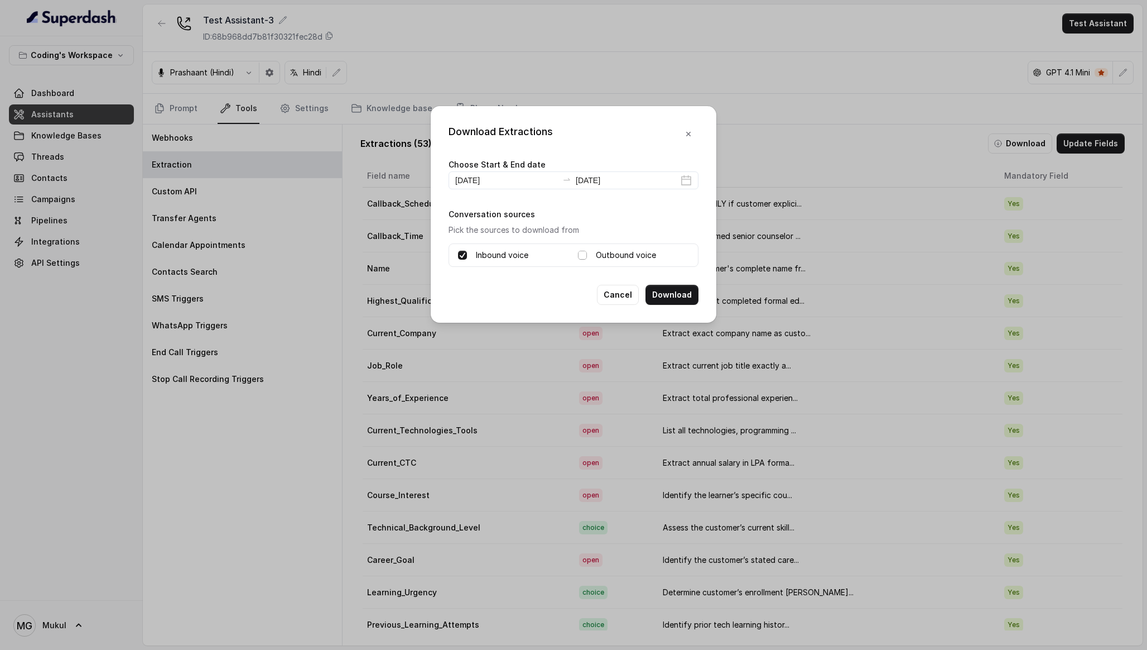
click at [583, 252] on span at bounding box center [582, 255] width 9 height 9
click at [580, 253] on span at bounding box center [582, 255] width 9 height 9
click at [661, 289] on button "Download" at bounding box center [672, 295] width 53 height 20
